Goal: Navigation & Orientation: Find specific page/section

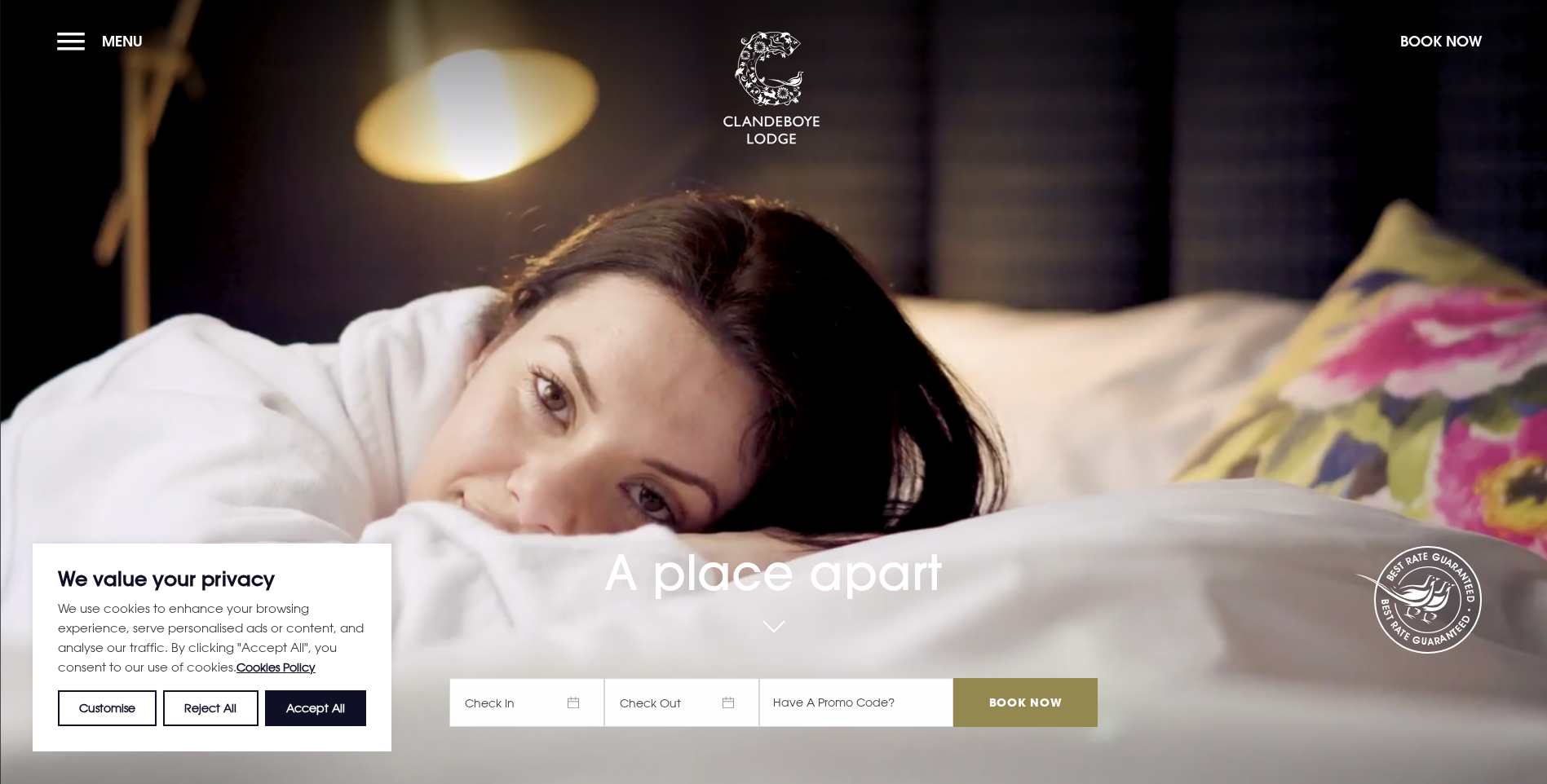
click at [55, 38] on section "A place apart Check In Check Out Mon Tue Wed Thur Fri Sat Sun Mon Tue Wed Thur …" at bounding box center [774, 392] width 1547 height 784
click at [74, 40] on button "Menu" at bounding box center [104, 41] width 94 height 35
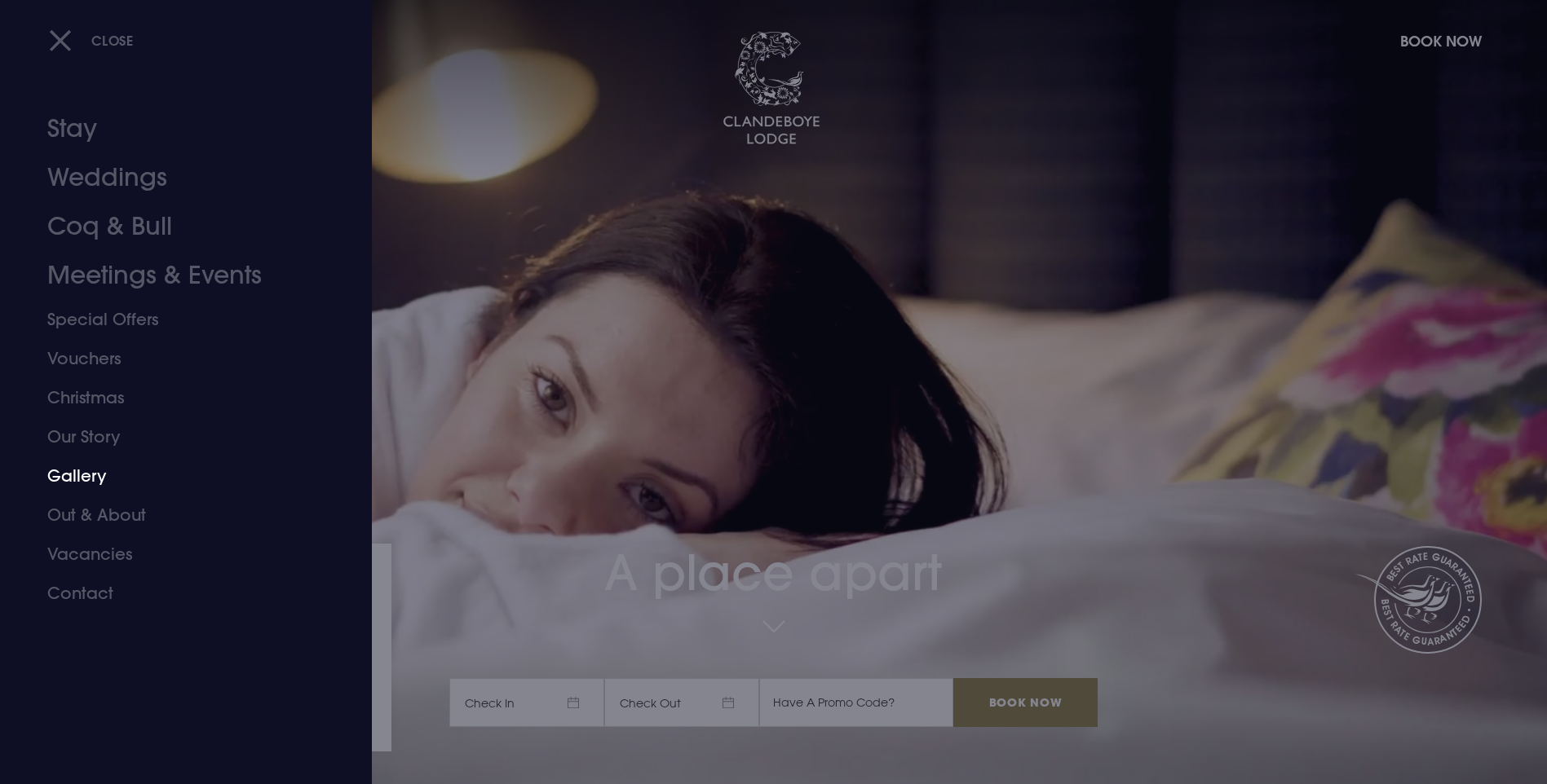
click at [76, 480] on link "Gallery" at bounding box center [176, 476] width 258 height 39
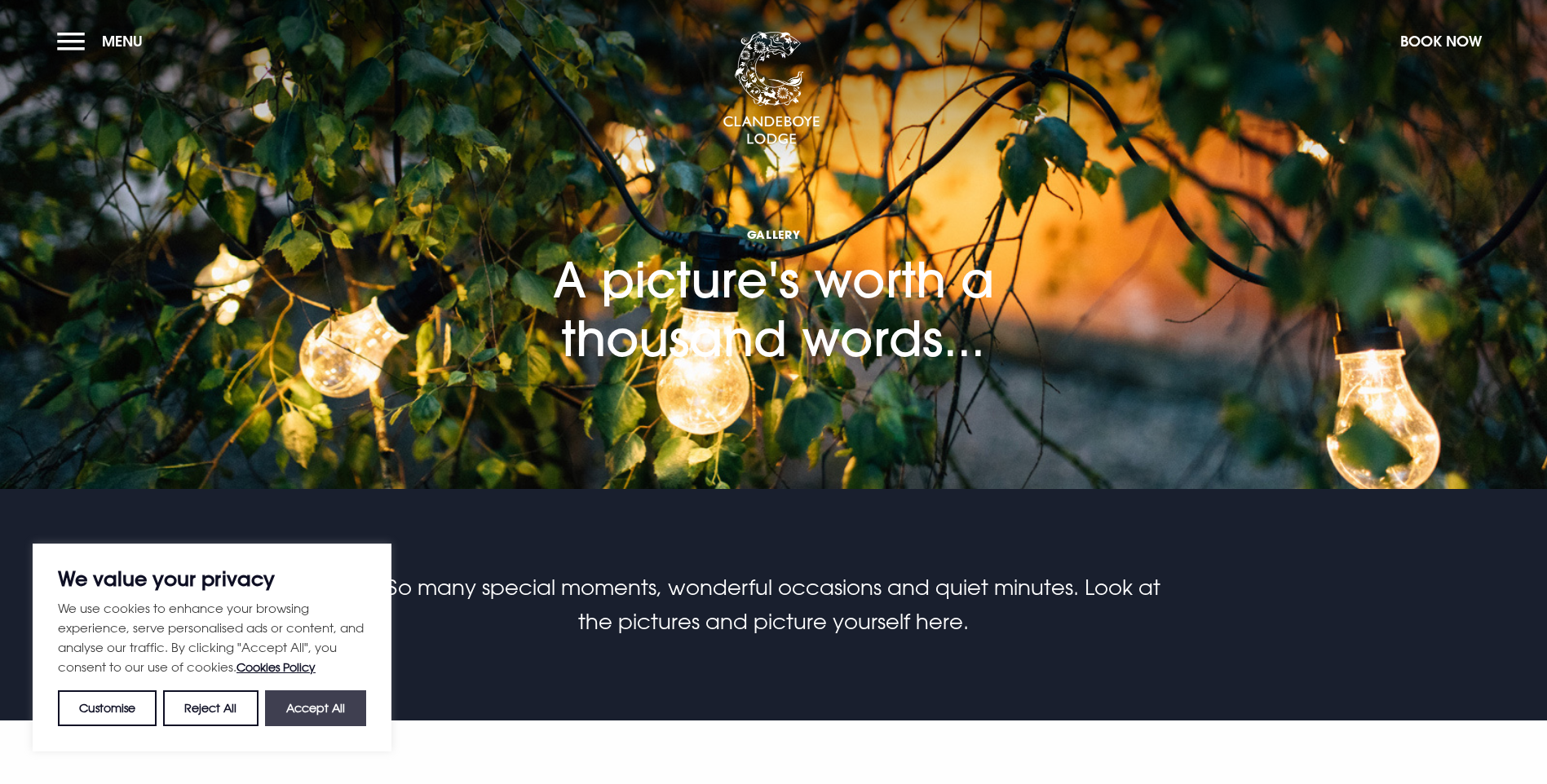
click at [304, 713] on button "Accept All" at bounding box center [316, 708] width 101 height 36
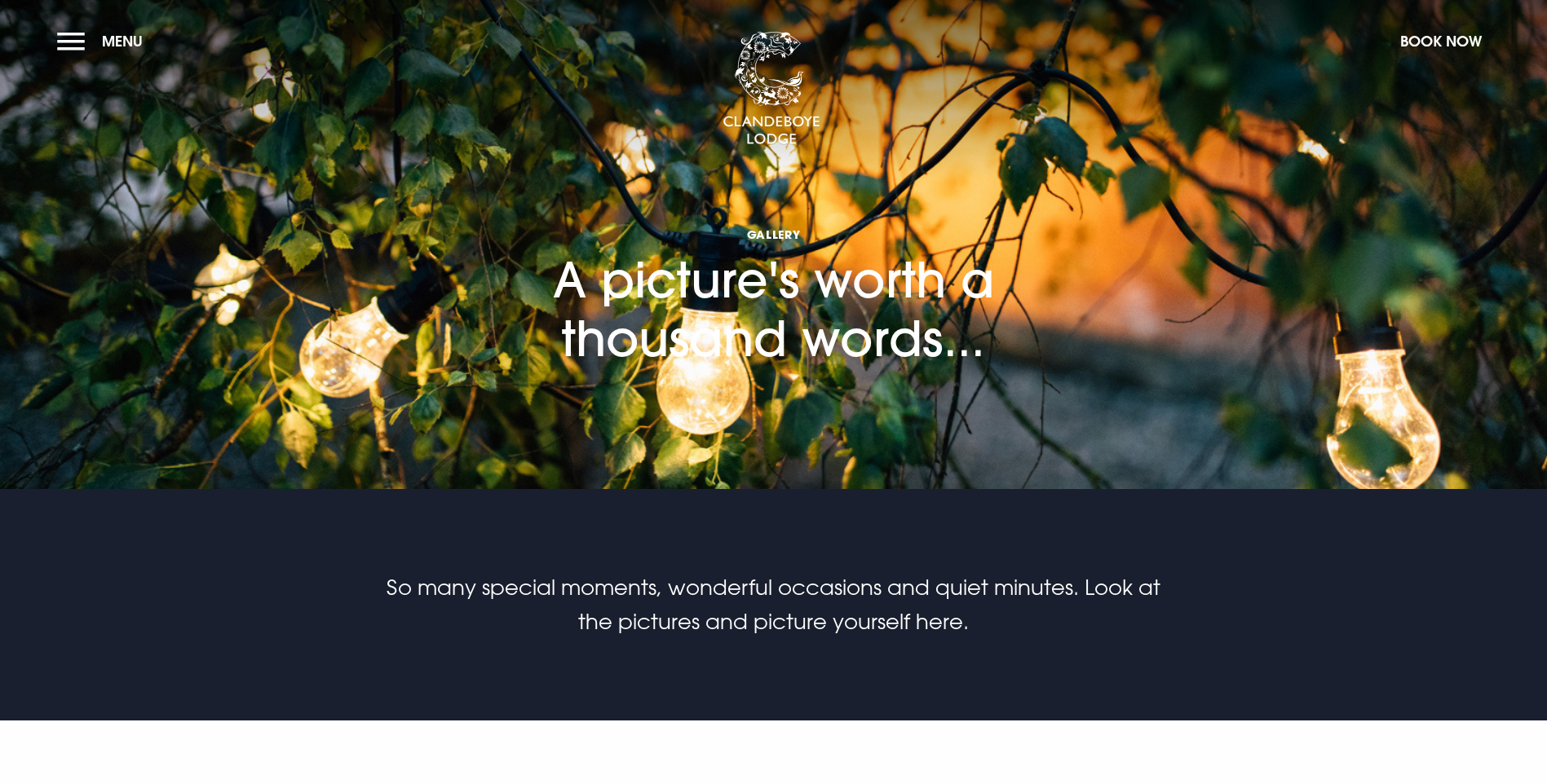
checkbox input "true"
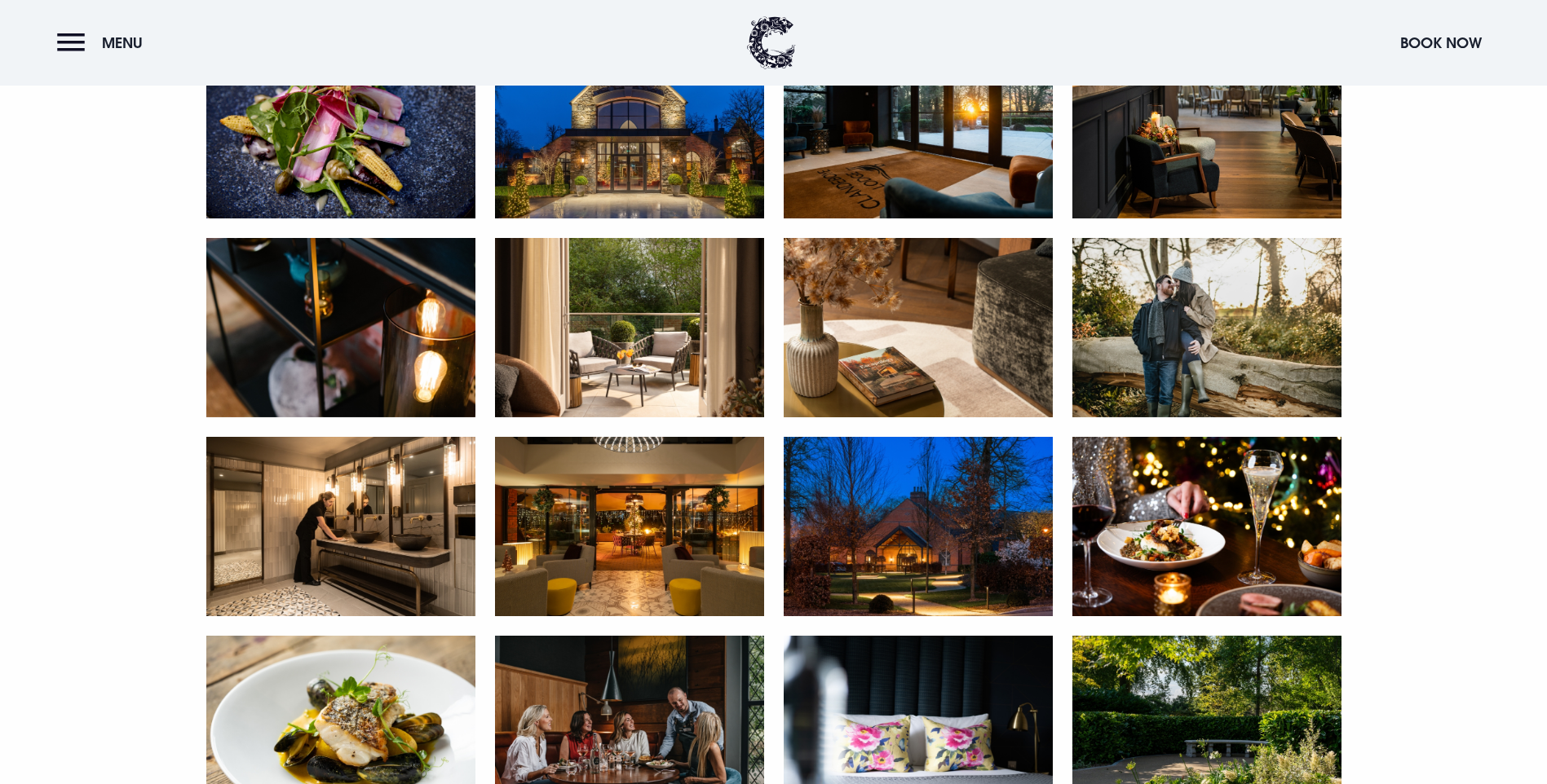
scroll to position [1957, 0]
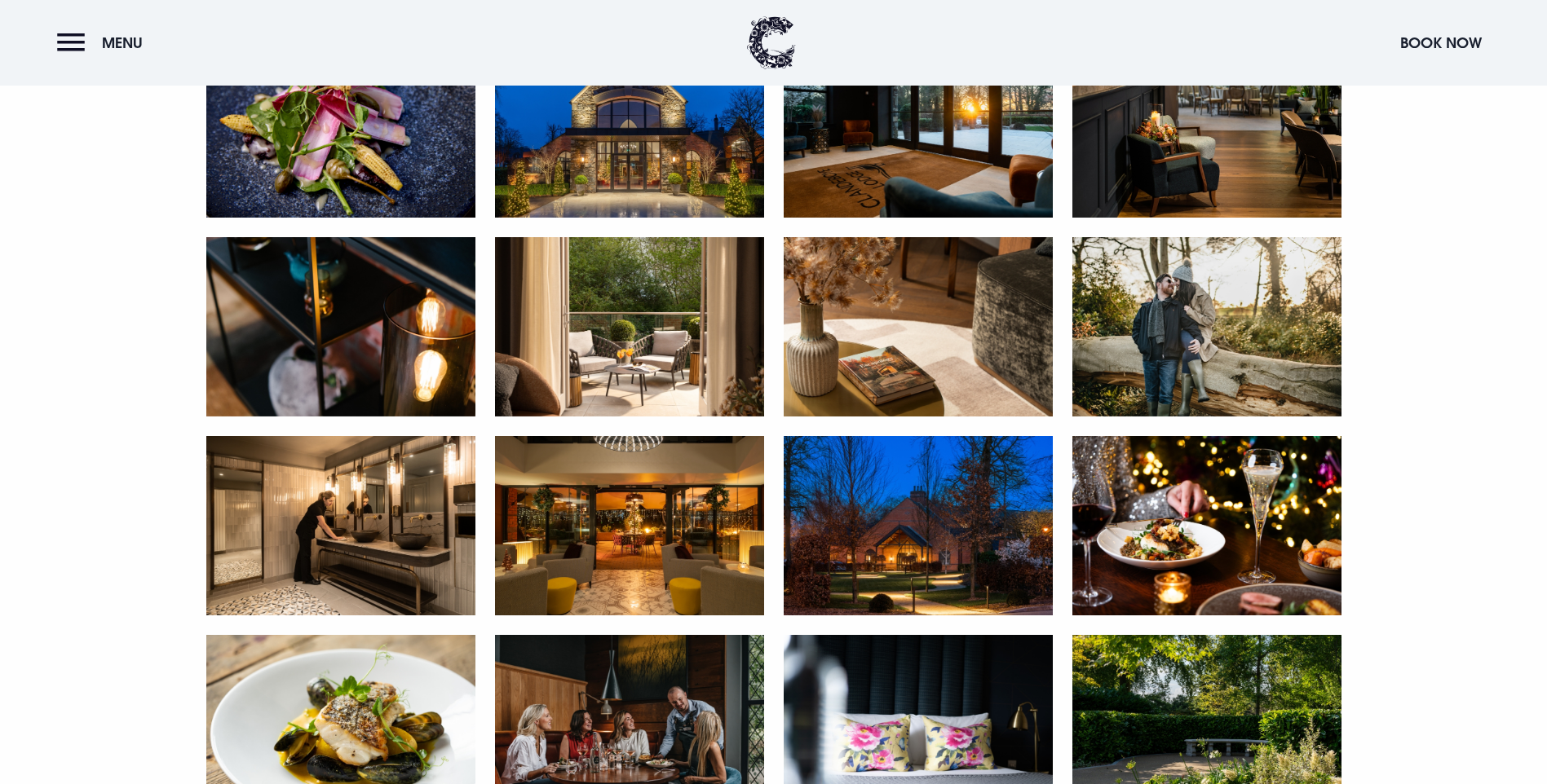
click at [661, 218] on img at bounding box center [629, 127] width 269 height 180
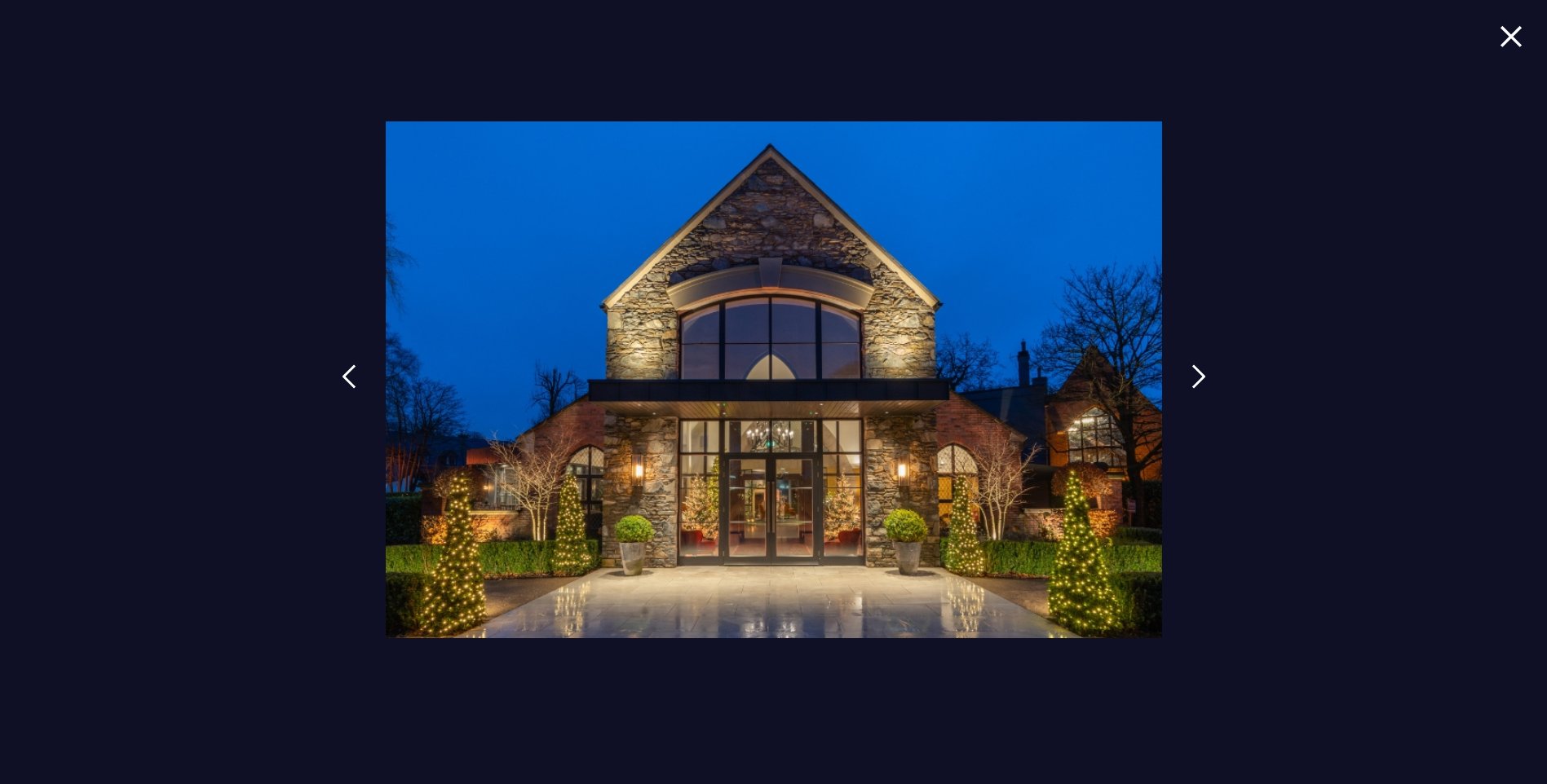
click at [1508, 41] on img at bounding box center [1512, 36] width 23 height 22
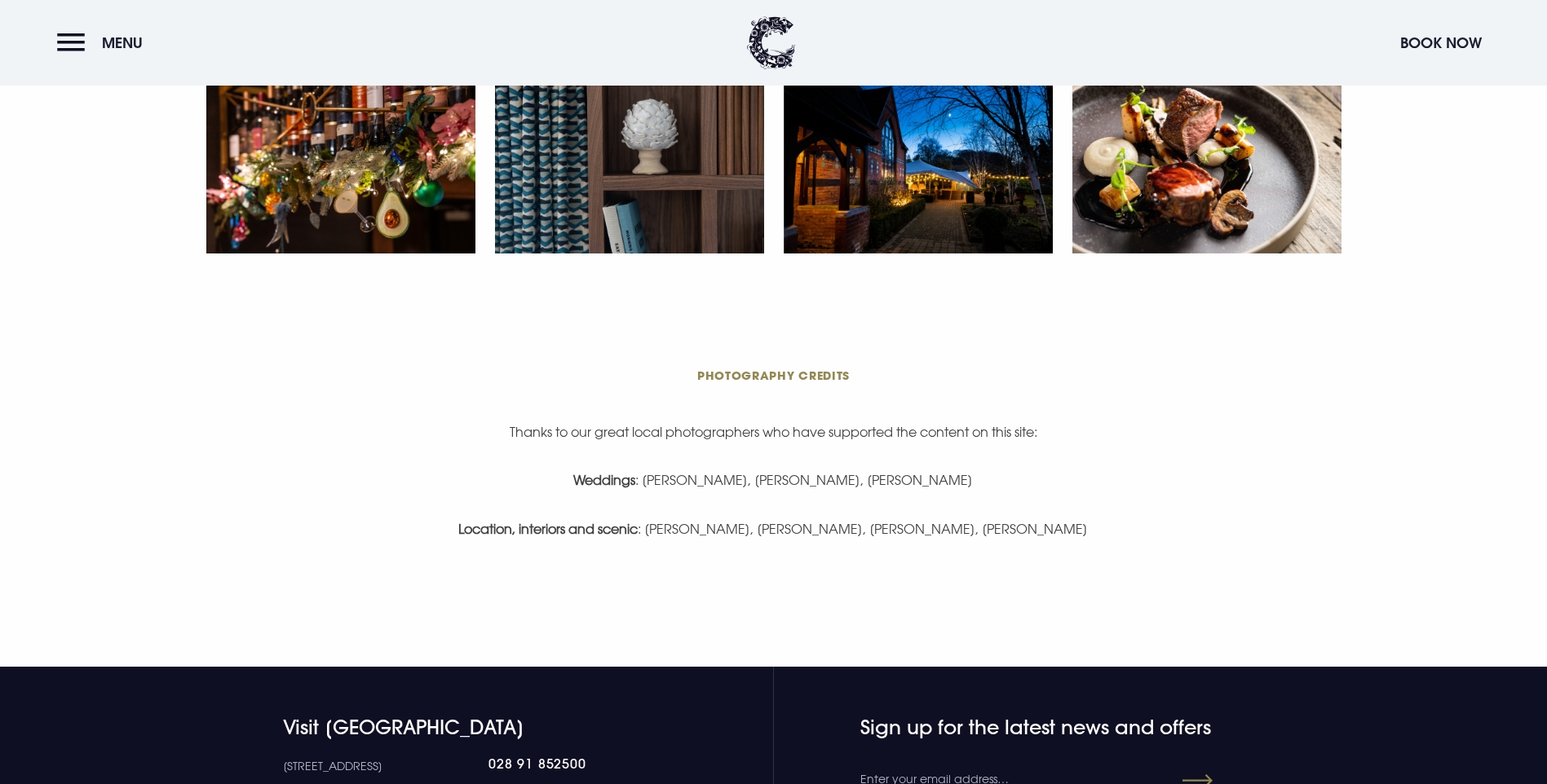
scroll to position [3343, 0]
